Goal: Task Accomplishment & Management: Manage account settings

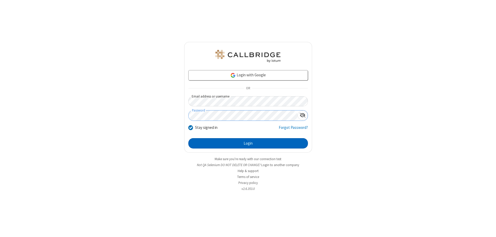
click at [248, 143] on button "Login" at bounding box center [248, 143] width 120 height 10
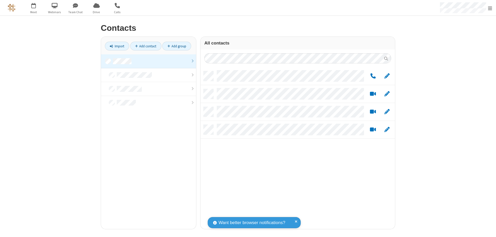
click at [149, 61] on link at bounding box center [148, 61] width 95 height 14
click at [177, 46] on link "Add group" at bounding box center [176, 46] width 29 height 9
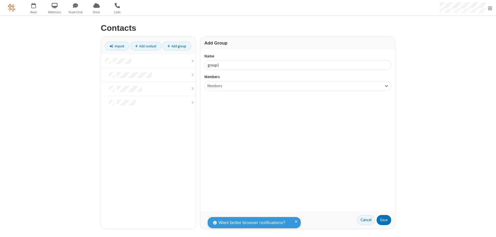
type input "group1"
type input "name18"
